Goal: Task Accomplishment & Management: Use online tool/utility

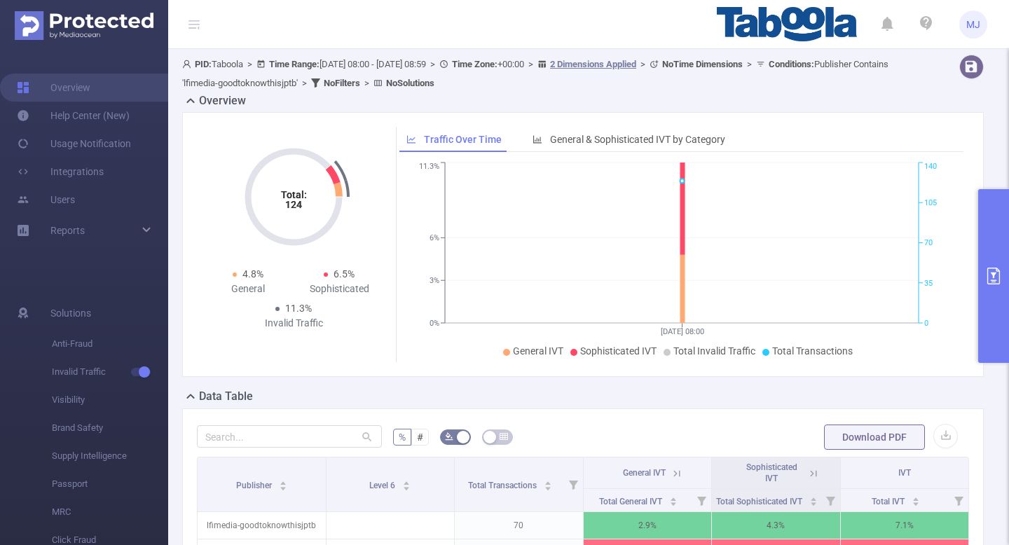
scroll to position [0, 3]
click at [965, 18] on span "MJ" at bounding box center [973, 25] width 28 height 28
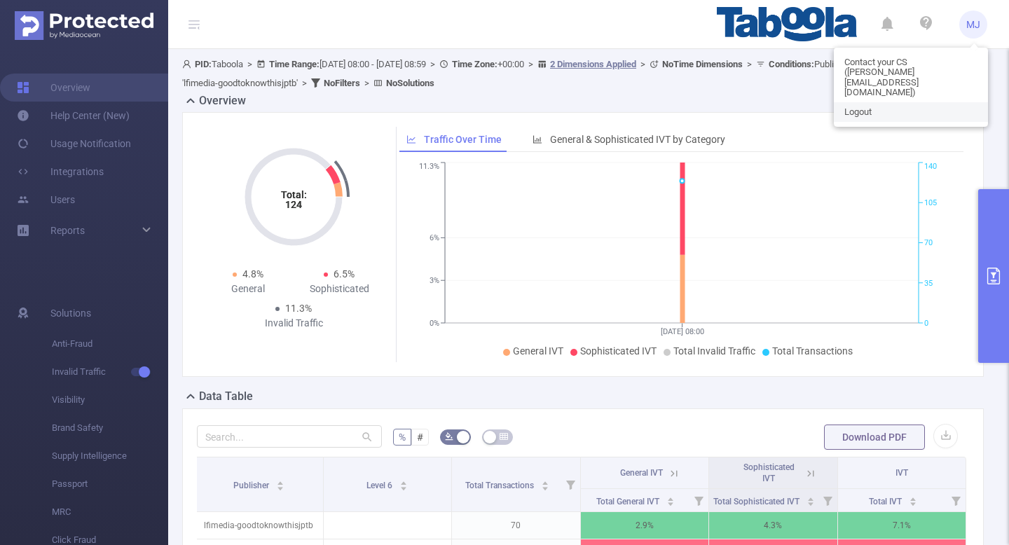
click at [859, 107] on span "Logout" at bounding box center [857, 112] width 27 height 10
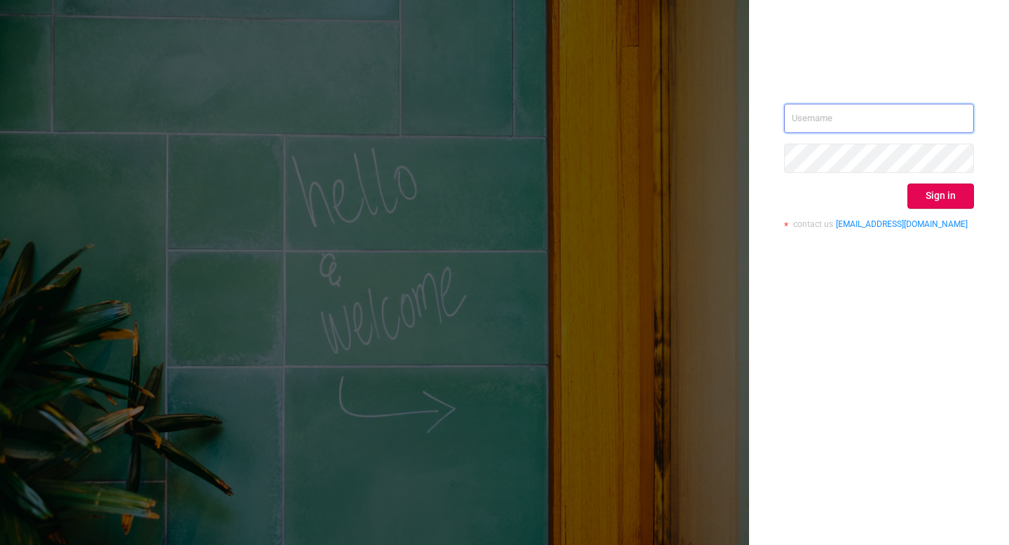
type input "[EMAIL_ADDRESS][DOMAIN_NAME]"
click at [950, 200] on button "Sign in" at bounding box center [940, 196] width 67 height 25
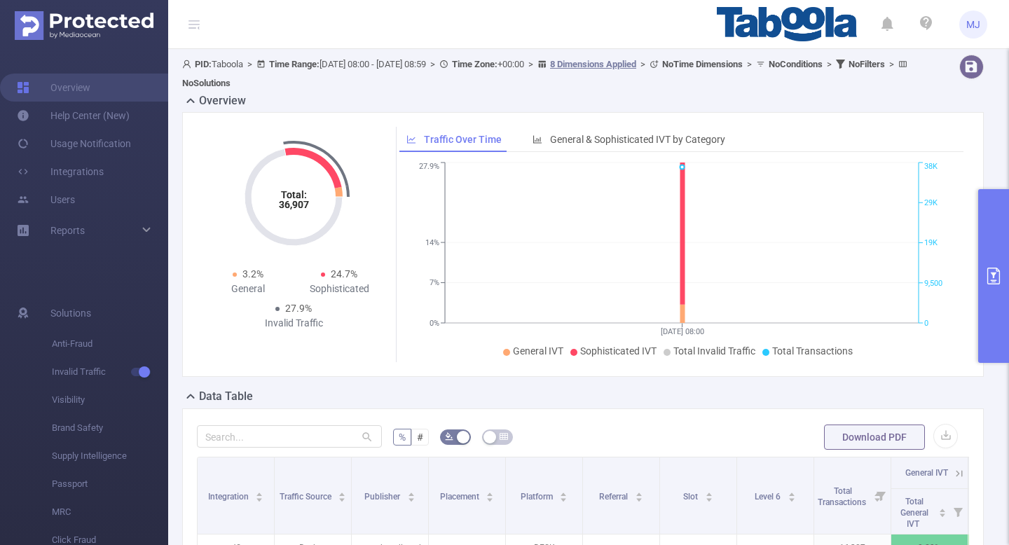
click at [1002, 263] on button "primary" at bounding box center [993, 276] width 31 height 174
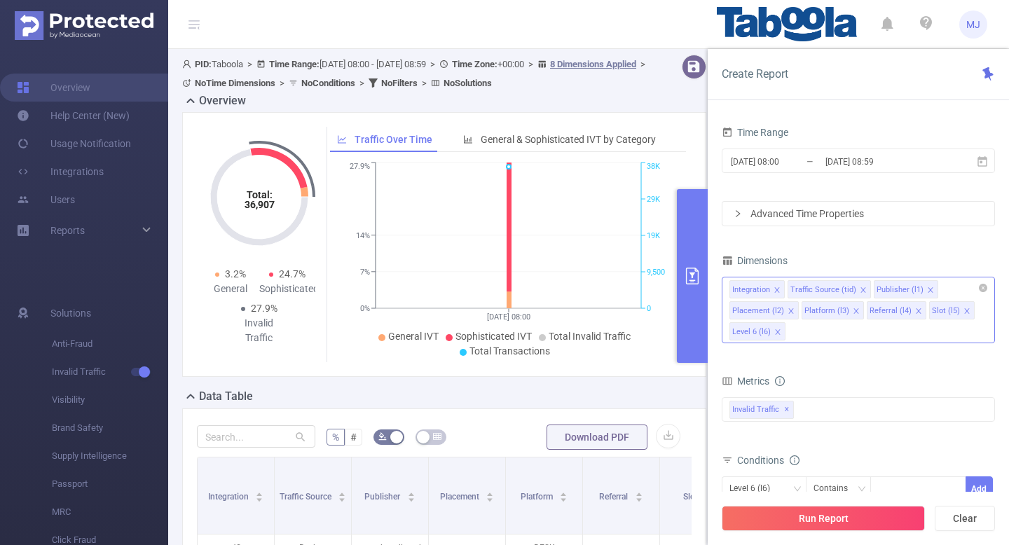
click at [775, 288] on icon "icon: close" at bounding box center [776, 289] width 7 height 7
click at [790, 288] on div "Traffic Source (tid)" at bounding box center [823, 290] width 66 height 18
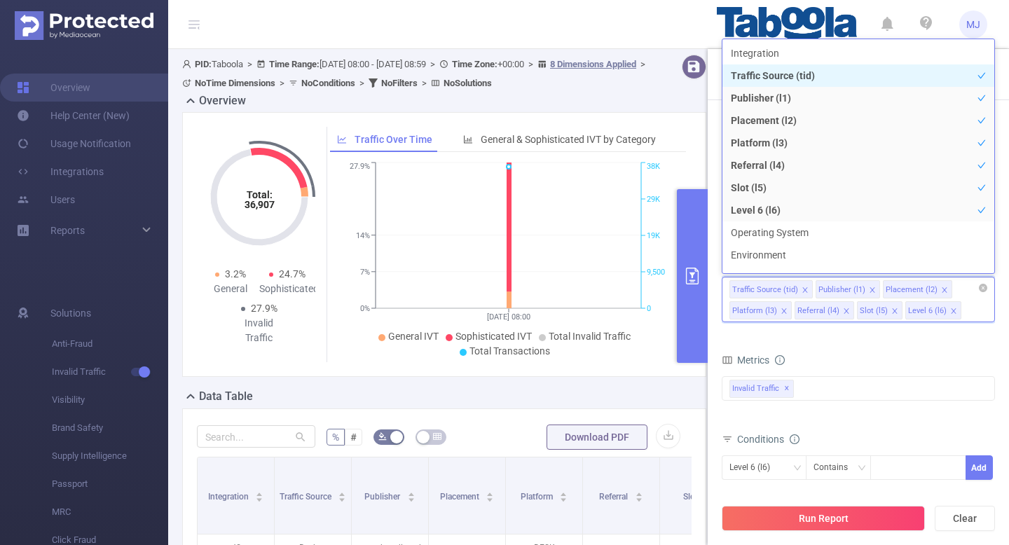
click at [785, 308] on icon "icon: close" at bounding box center [783, 311] width 7 height 7
click at [778, 308] on icon "icon: close" at bounding box center [781, 311] width 7 height 7
click at [767, 312] on icon "icon: close" at bounding box center [766, 310] width 5 height 5
click at [803, 289] on icon "icon: close" at bounding box center [804, 289] width 5 height 5
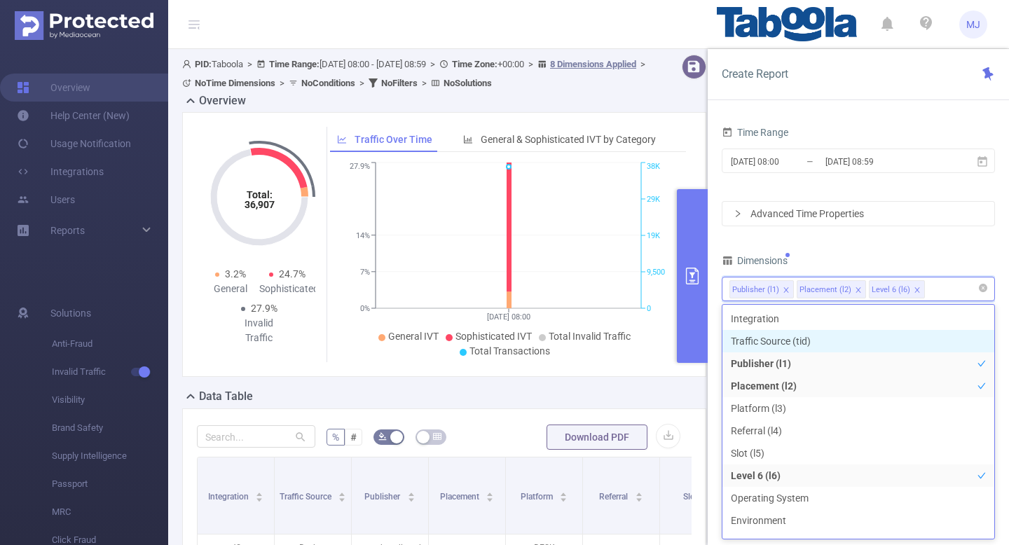
click at [855, 286] on icon "icon: close" at bounding box center [858, 289] width 7 height 7
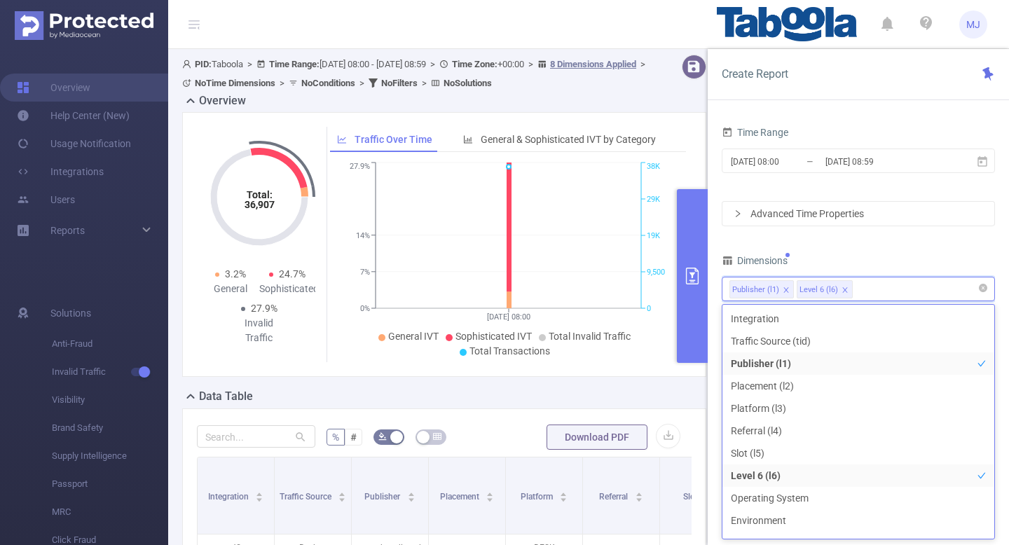
click at [926, 241] on div "Time Range [DATE] 08:00 _ [DATE] 08:59 Advanced Time Properties Dimensions Publ…" at bounding box center [857, 343] width 273 height 440
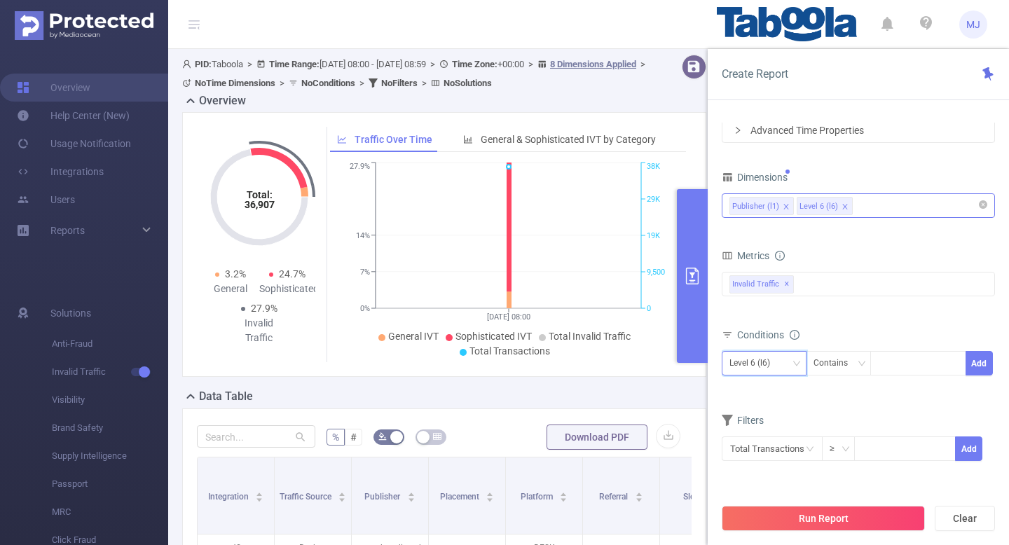
click at [775, 357] on div "Level 6 (l6)" at bounding box center [754, 363] width 50 height 23
click at [762, 388] on li "Publisher (l1)" at bounding box center [763, 392] width 85 height 22
click at [911, 359] on div at bounding box center [918, 363] width 81 height 23
paste input "lfimedia-wistjijdittb"
type input "lfimedia-wistjijdittb"
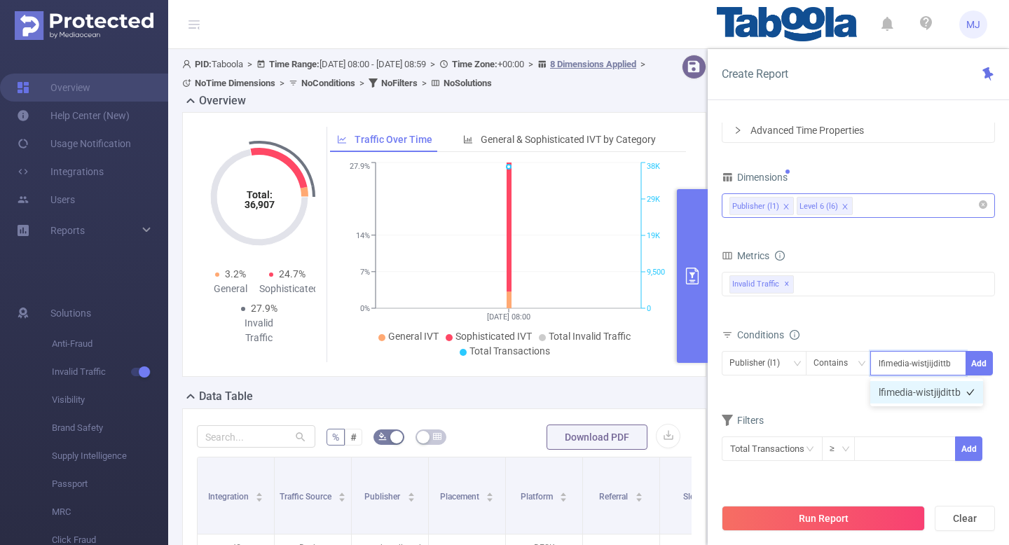
click at [902, 393] on li "lfimedia-wistjijdittb" at bounding box center [926, 392] width 113 height 22
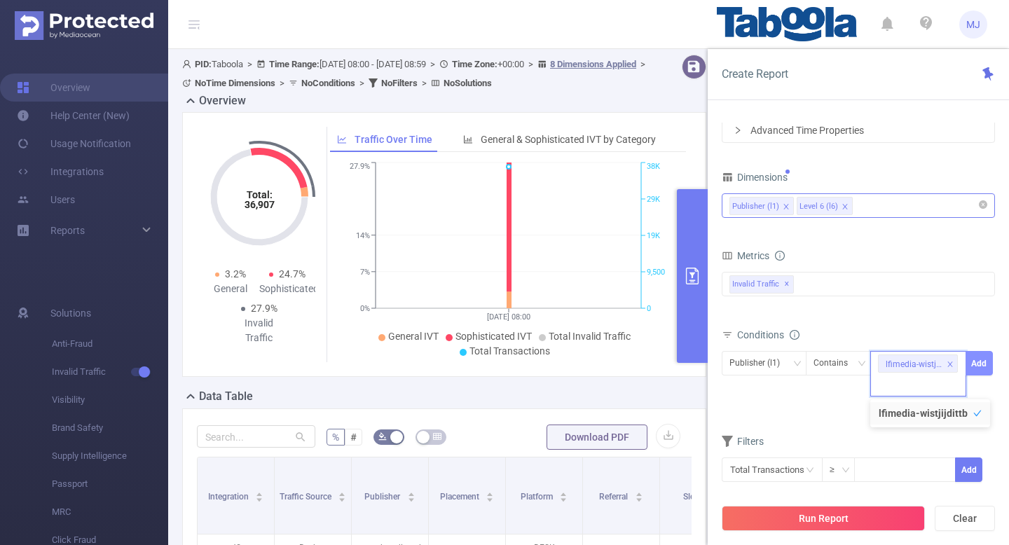
click at [986, 365] on button "Add" at bounding box center [978, 363] width 27 height 25
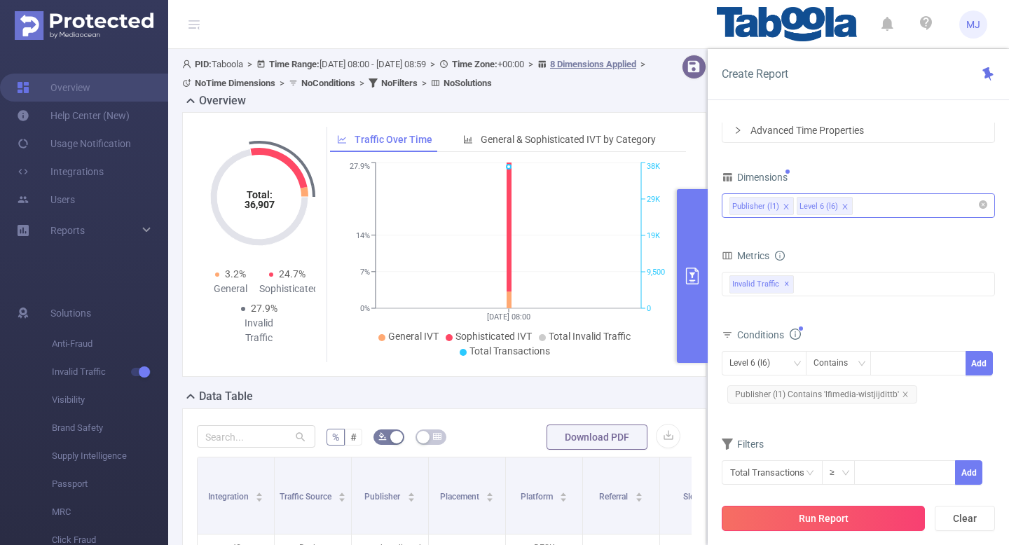
click at [815, 521] on button "Run Report" at bounding box center [822, 518] width 203 height 25
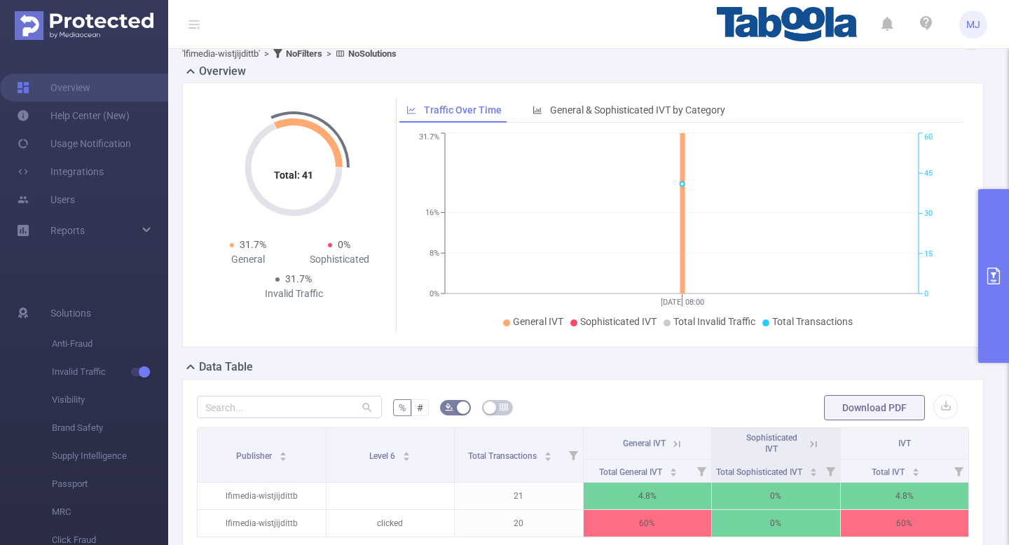
scroll to position [20, 0]
